Goal: Contribute content: Add original content to the website for others to see

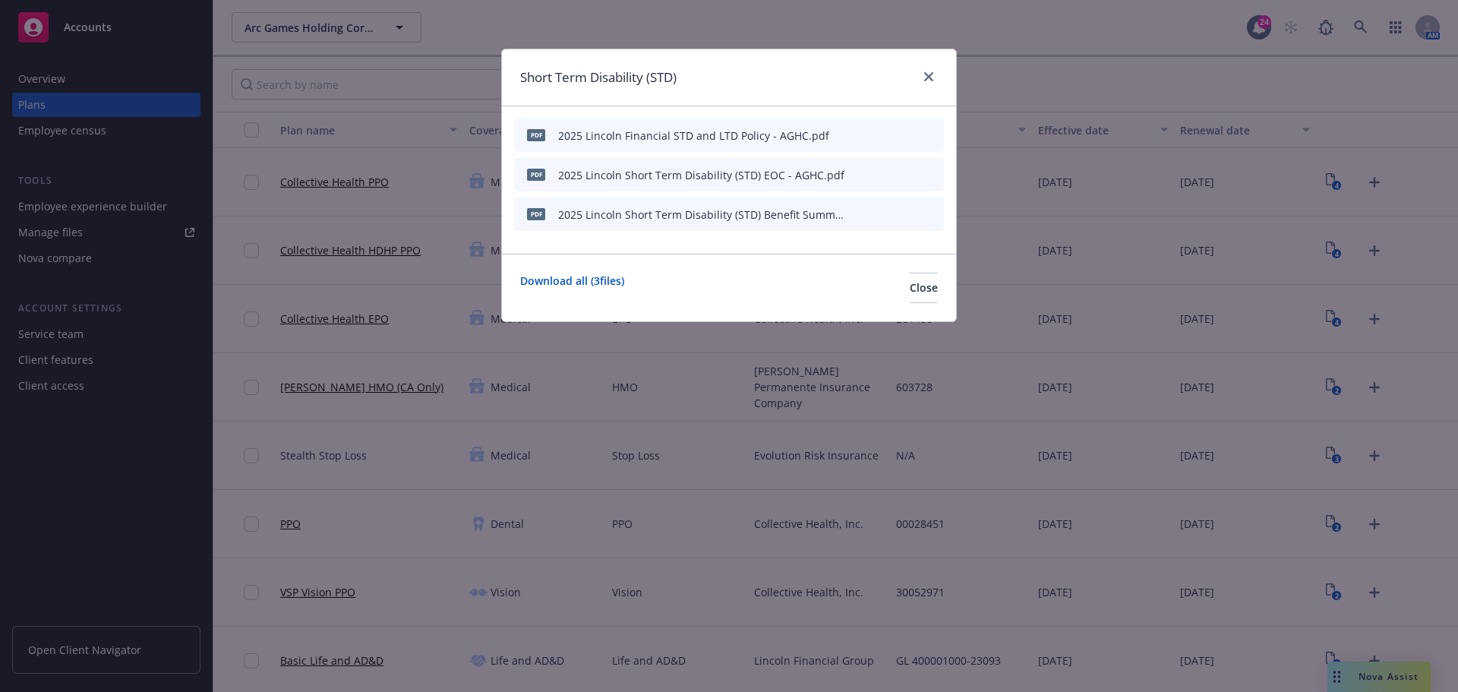
scroll to position [481, 0]
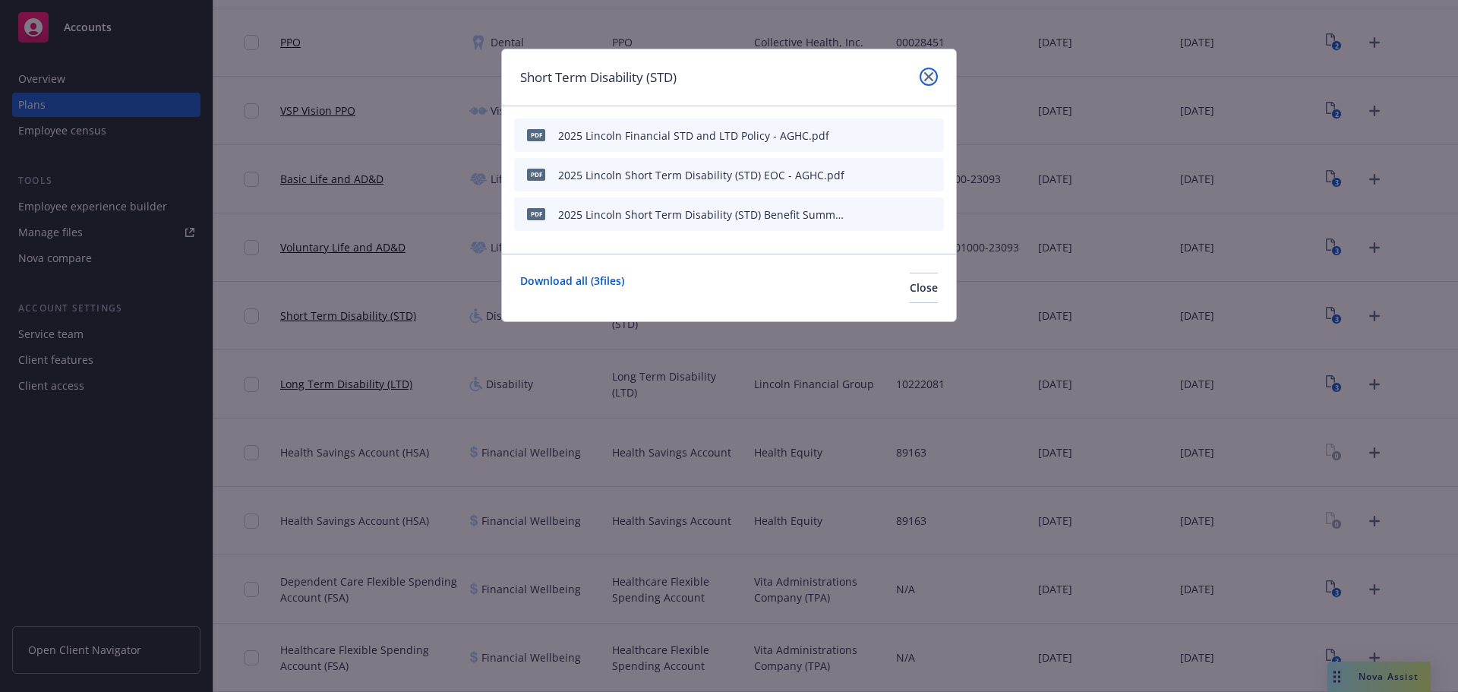
click at [935, 82] on link "close" at bounding box center [928, 77] width 18 height 18
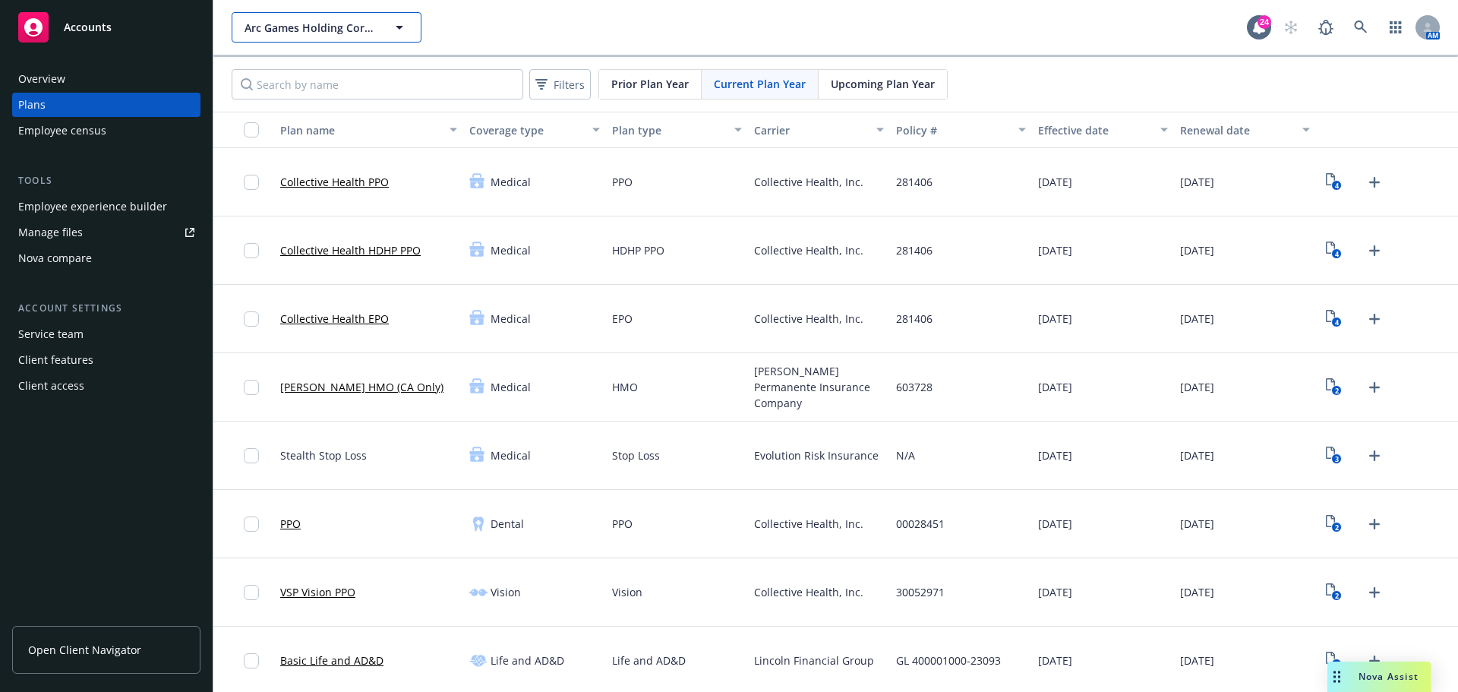
click at [317, 33] on span "Arc Games Holding Corporation" at bounding box center [309, 28] width 131 height 16
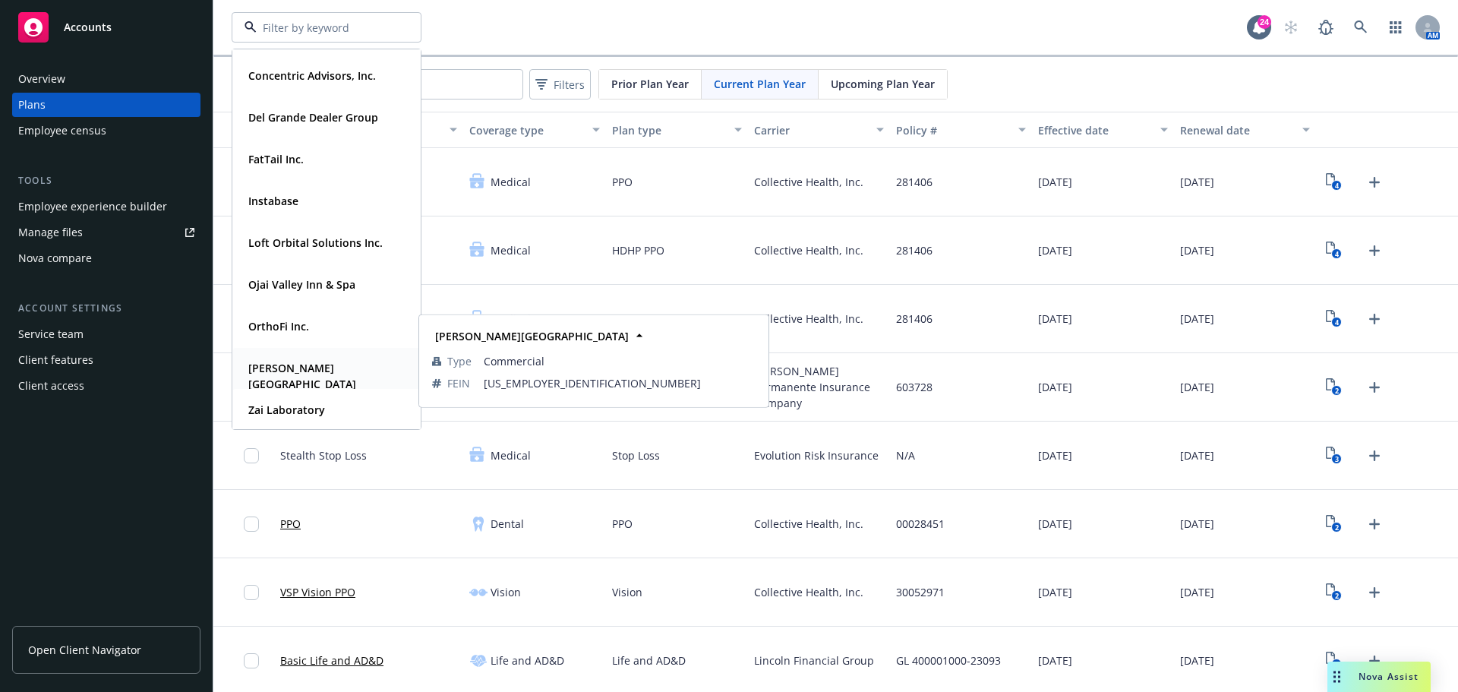
scroll to position [153, 0]
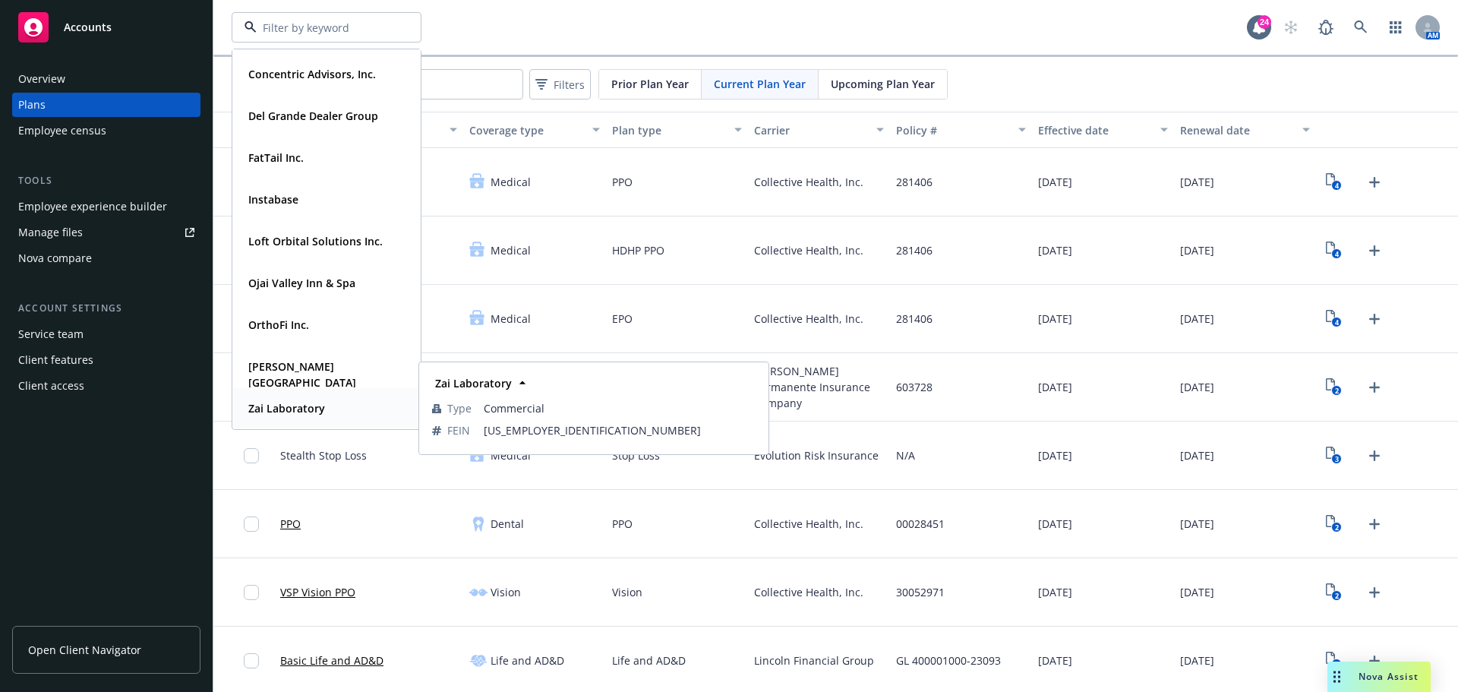
click at [301, 412] on strong "Zai Laboratory" at bounding box center [286, 408] width 77 height 14
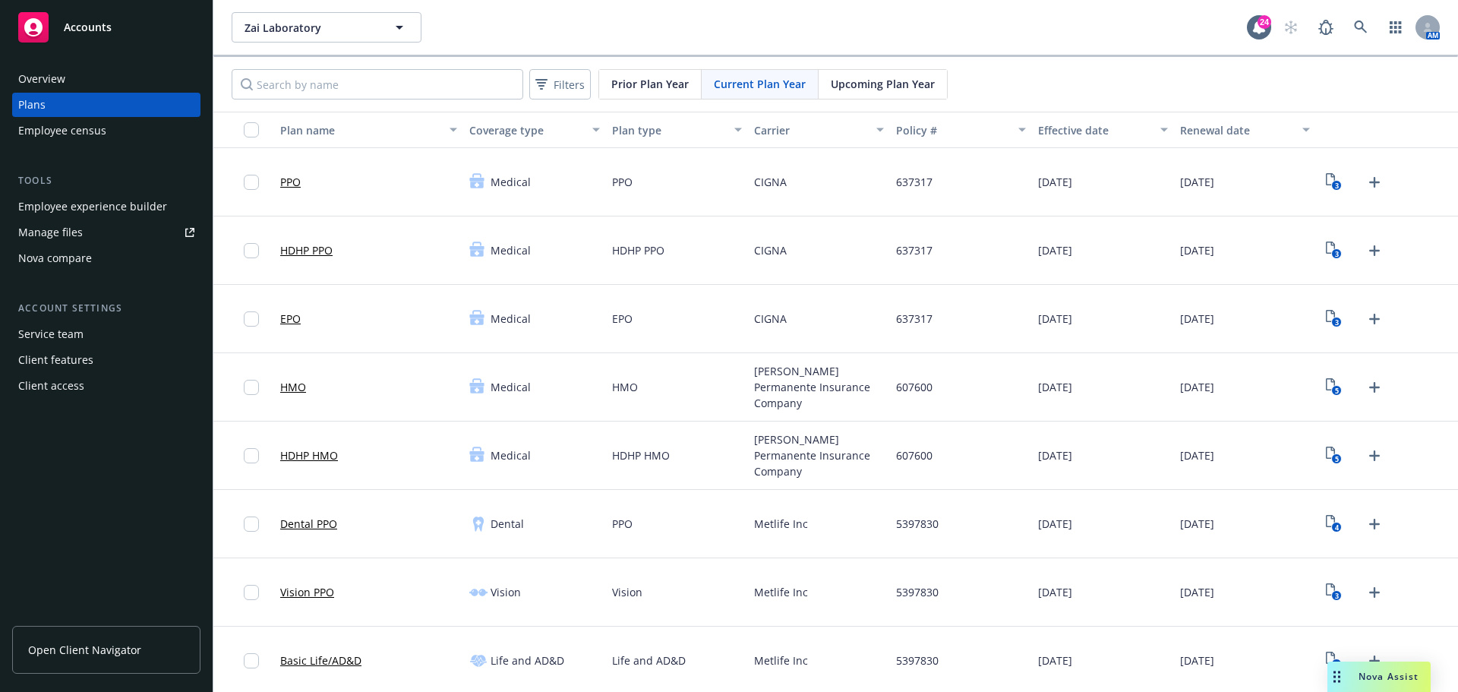
click at [68, 232] on div "Manage files" at bounding box center [50, 232] width 65 height 24
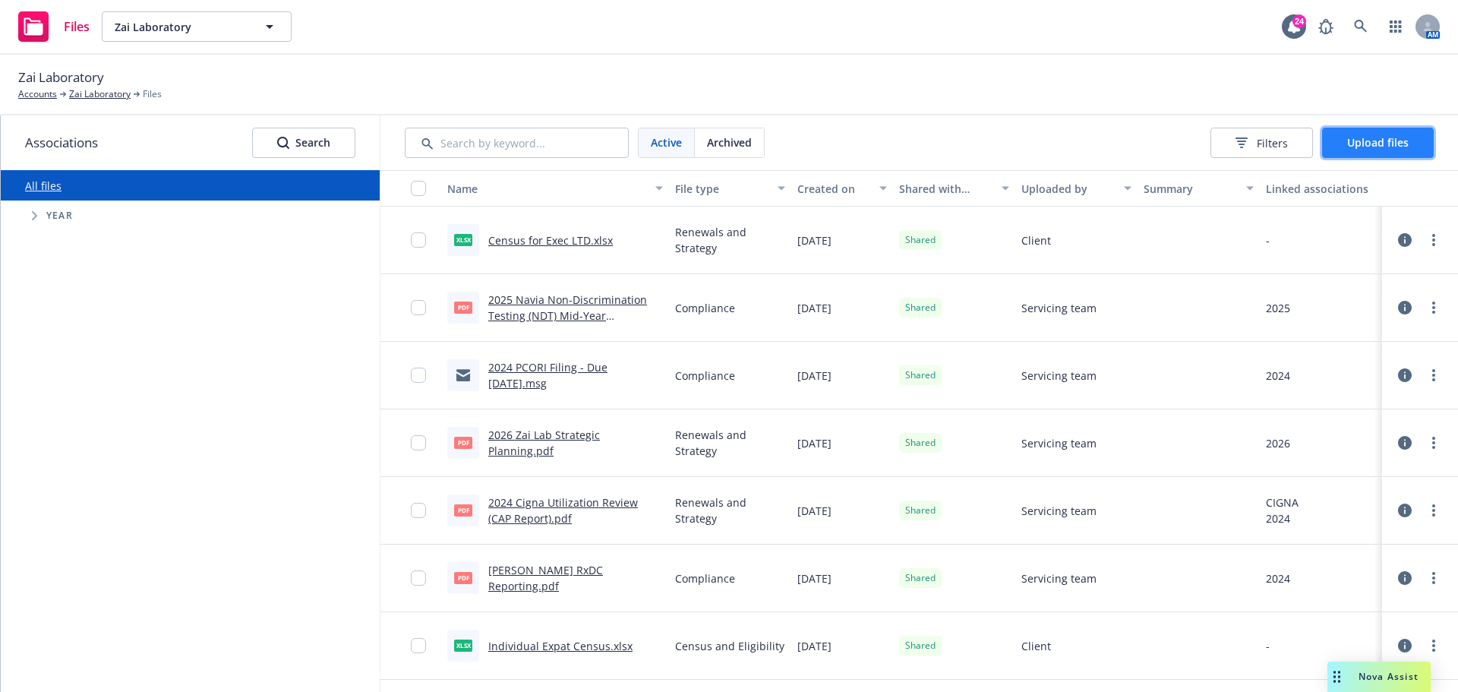
click at [1382, 147] on span "Upload files" at bounding box center [1378, 142] width 62 height 14
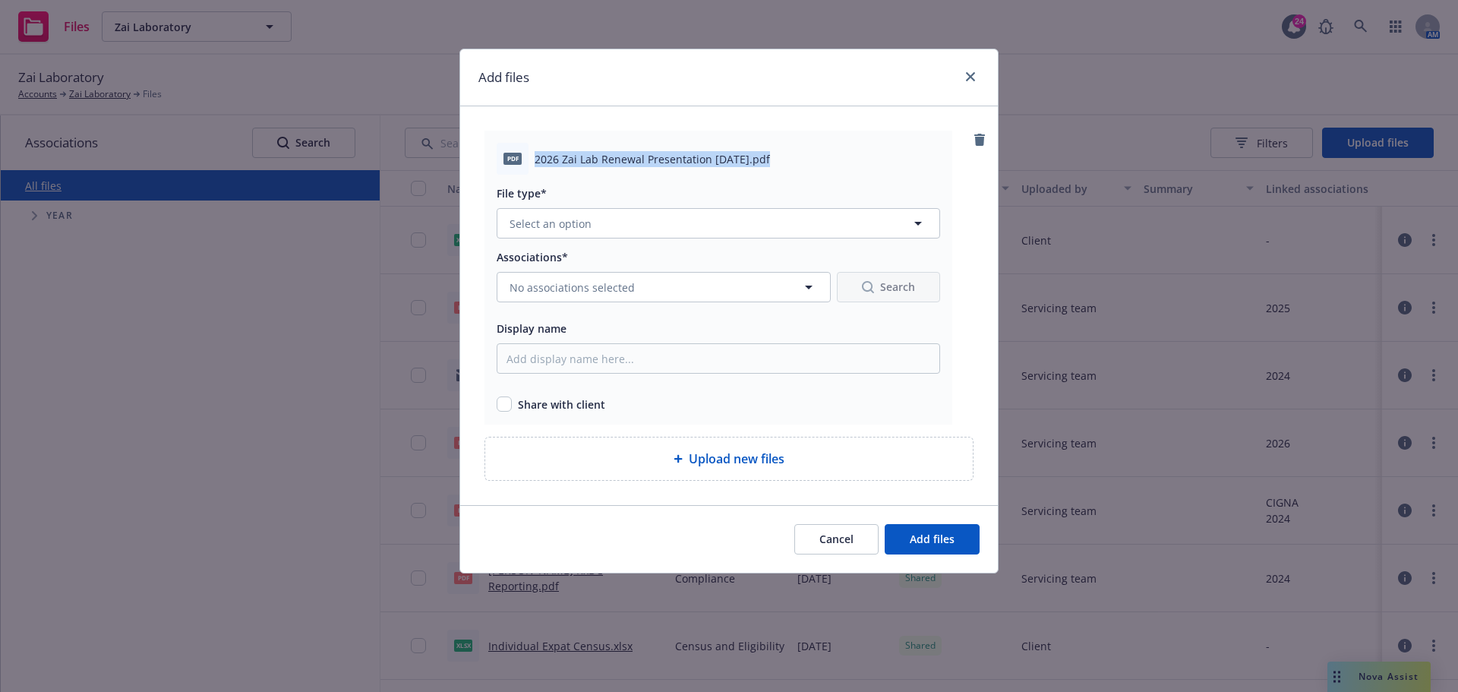
drag, startPoint x: 534, startPoint y: 158, endPoint x: 765, endPoint y: 168, distance: 231.8
click at [765, 168] on div "pdf 2026 Zai Lab Renewal Presentation [DATE].pdf" at bounding box center [718, 159] width 443 height 32
click at [967, 71] on link "close" at bounding box center [970, 77] width 18 height 18
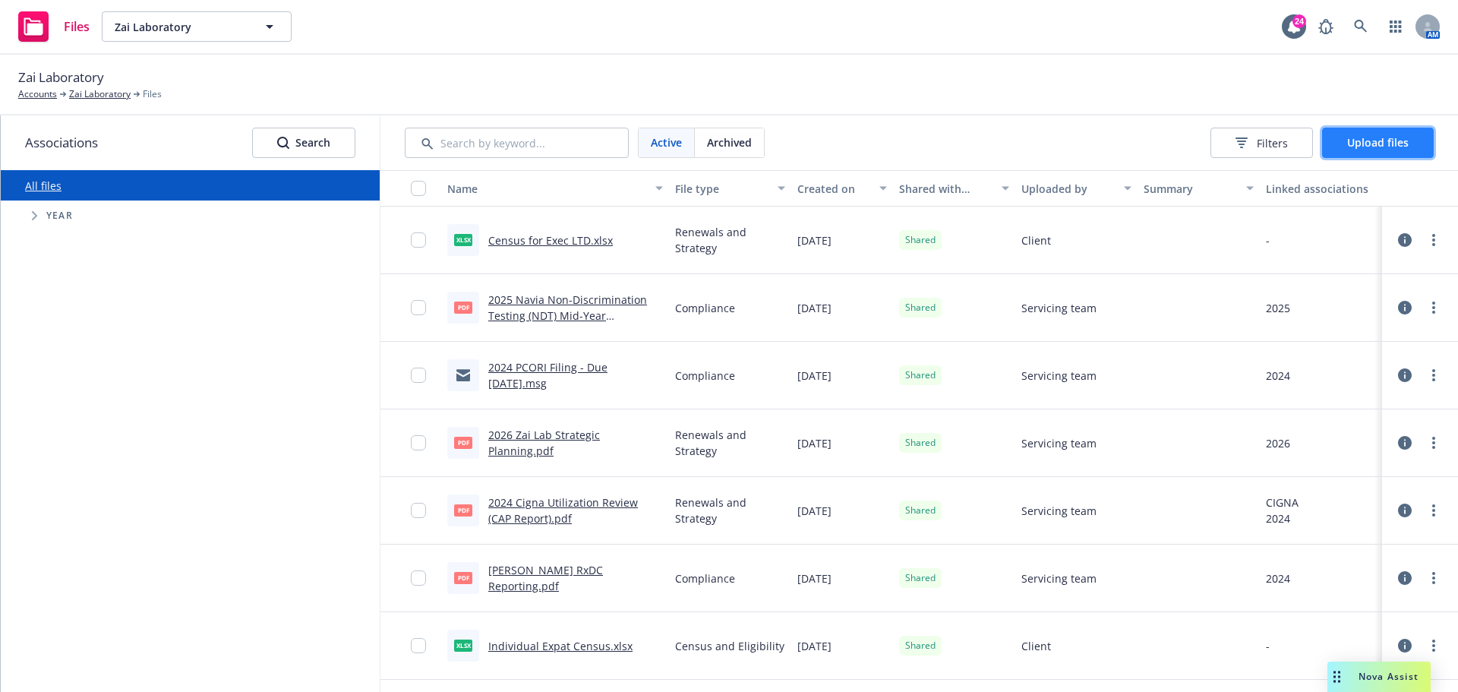
click at [1367, 139] on span "Upload files" at bounding box center [1378, 142] width 62 height 14
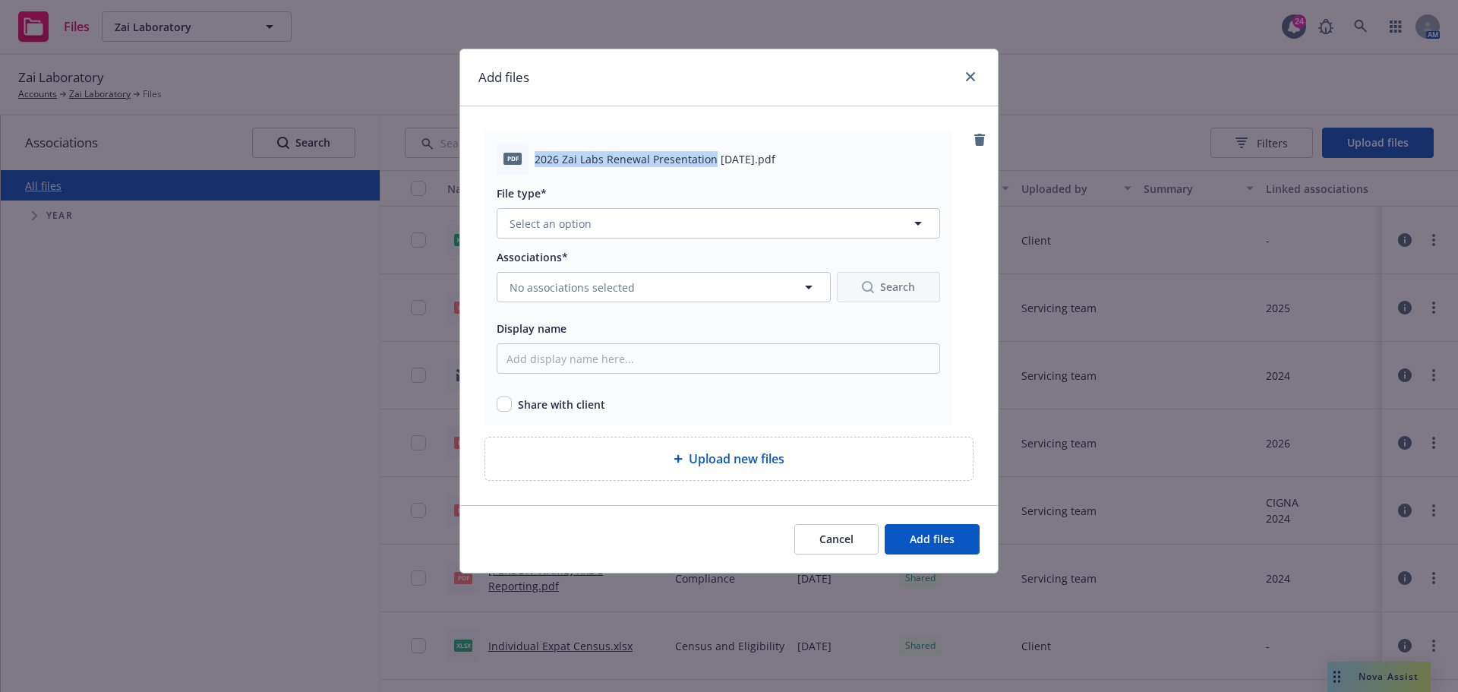
drag, startPoint x: 537, startPoint y: 153, endPoint x: 712, endPoint y: 164, distance: 175.7
click at [712, 164] on span "2026 Zai Labs Renewal Presentation [DATE].pdf" at bounding box center [655, 159] width 241 height 16
copy span "2026 Zai Labs Renewal Presentation"
click at [632, 230] on button "Select an option" at bounding box center [718, 223] width 443 height 30
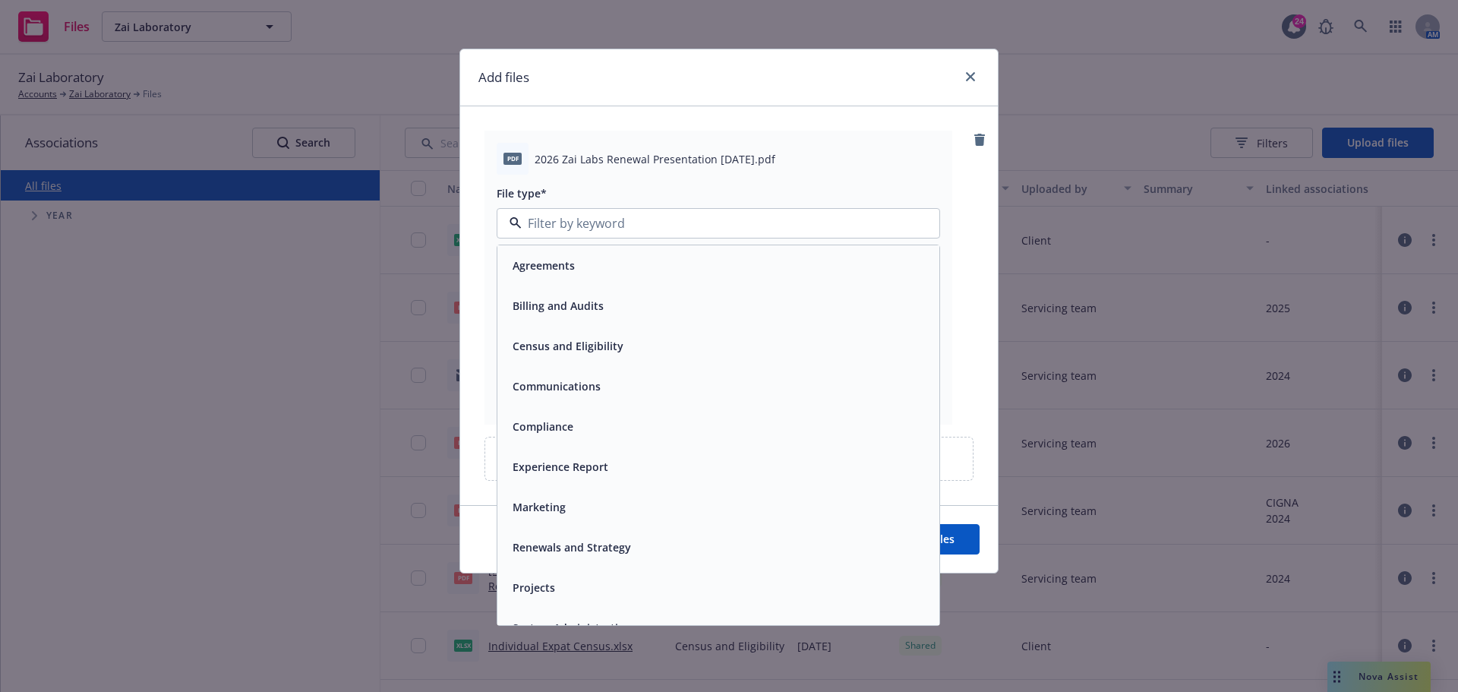
click at [553, 549] on span "Renewals and Strategy" at bounding box center [572, 547] width 118 height 16
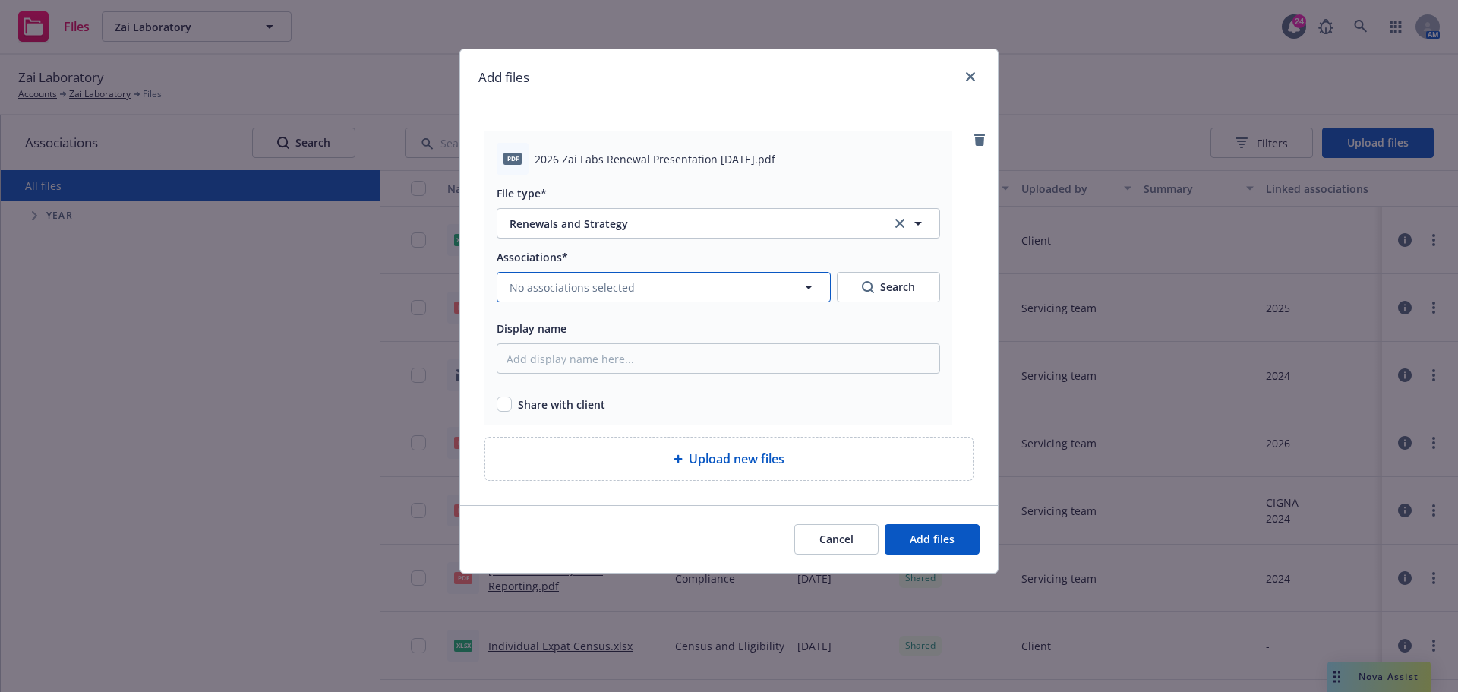
click at [591, 285] on span "No associations selected" at bounding box center [571, 287] width 125 height 16
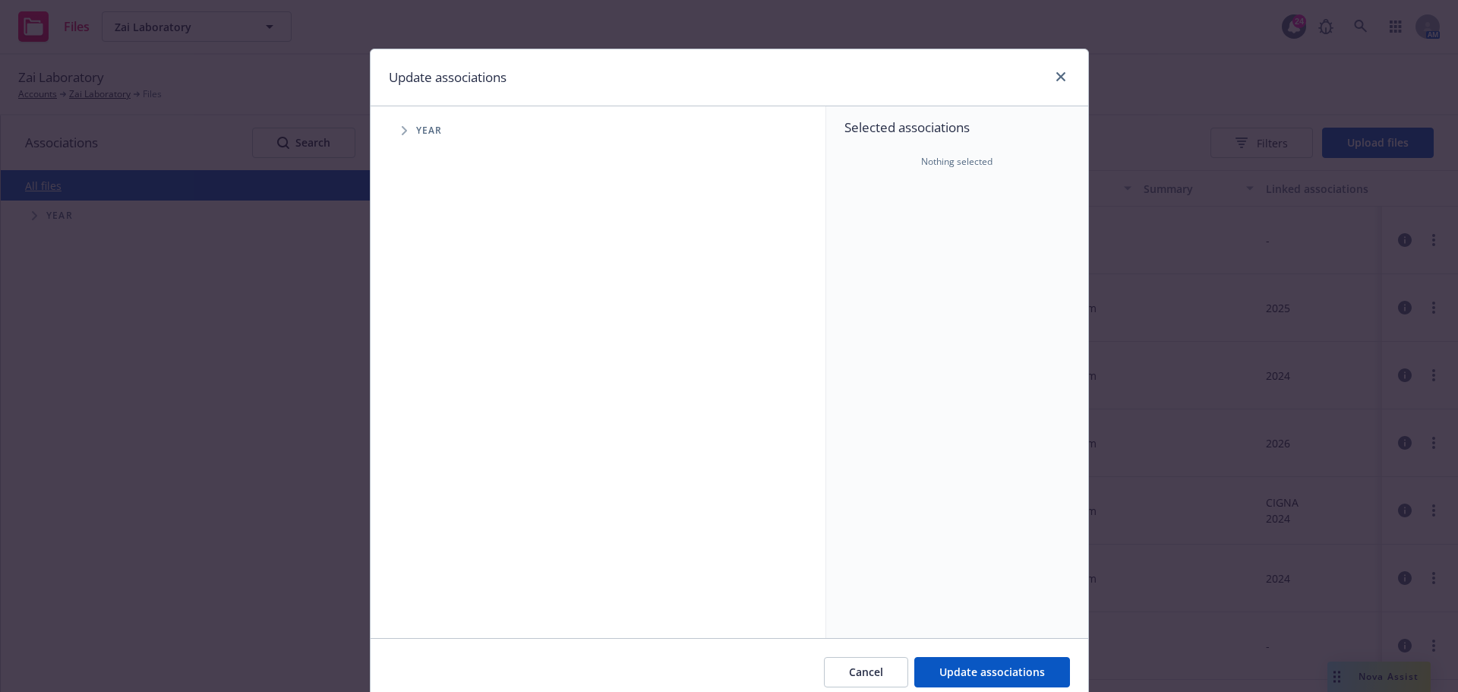
click at [402, 133] on icon "Tree Example" at bounding box center [404, 130] width 5 height 9
click at [437, 372] on input "Tree Example" at bounding box center [442, 373] width 15 height 15
checkbox input "true"
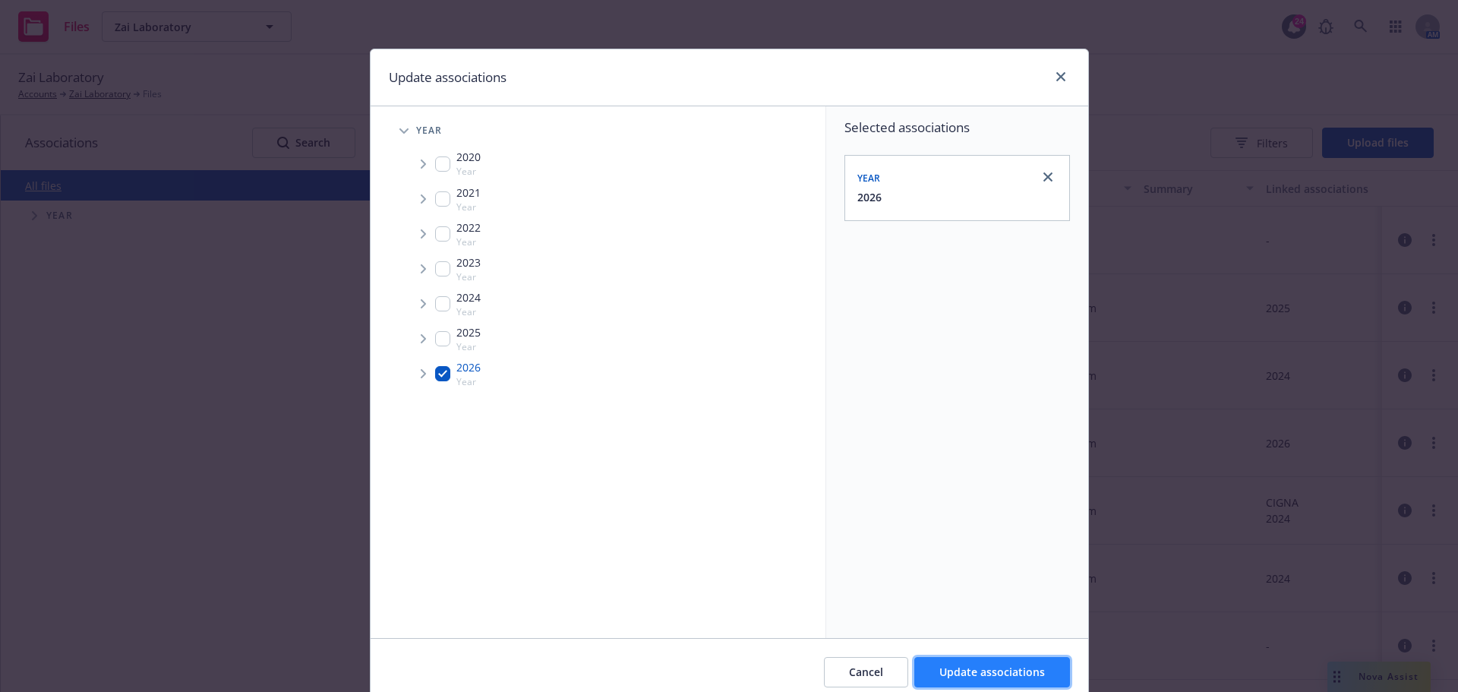
click at [954, 677] on span "Update associations" at bounding box center [992, 671] width 106 height 14
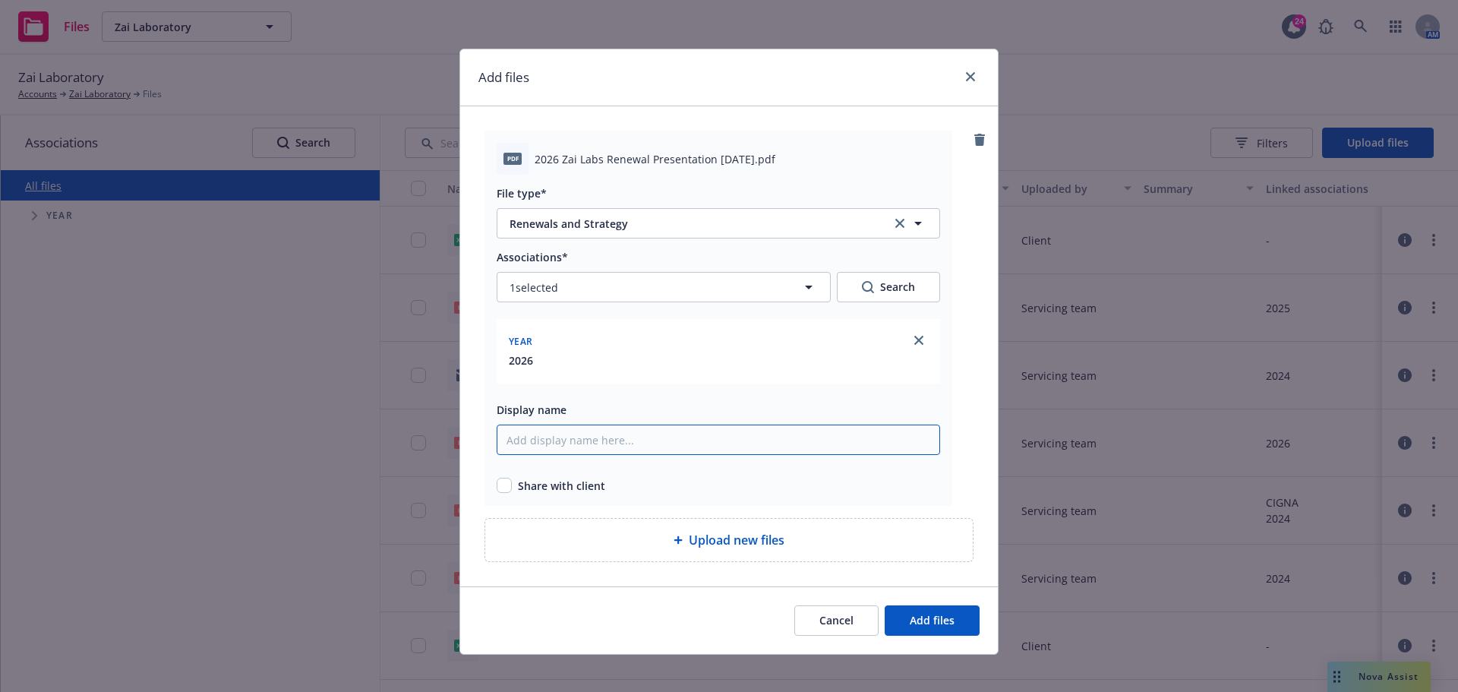
click at [575, 444] on input "Display name" at bounding box center [718, 439] width 443 height 30
paste input "2026 Zai Labs Renewal Presentation"
type input "2026 Zai Labs Renewal Presentation"
click at [509, 484] on div "Share with client" at bounding box center [718, 486] width 443 height 16
click at [503, 486] on input "checkbox" at bounding box center [504, 485] width 15 height 15
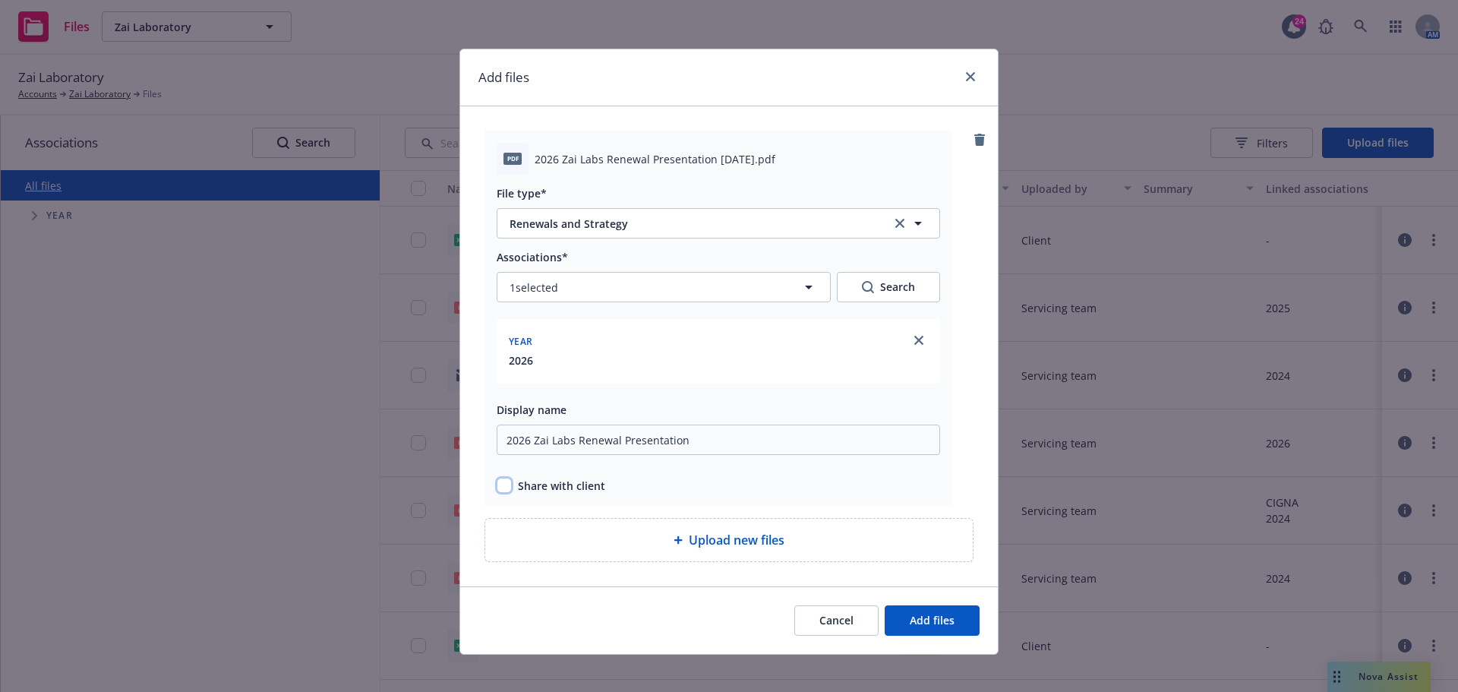
checkbox input "true"
click at [951, 620] on button "Add files" at bounding box center [932, 620] width 95 height 30
